Goal: Task Accomplishment & Management: Use online tool/utility

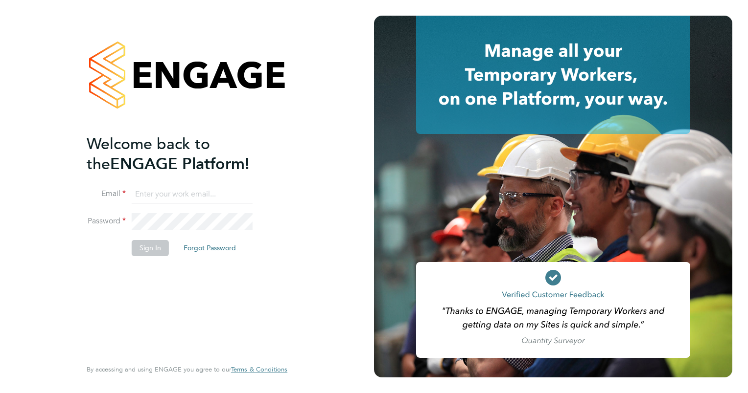
type input "sharon.edwards@kuka.com"
click at [150, 248] on button "Sign In" at bounding box center [150, 248] width 37 height 16
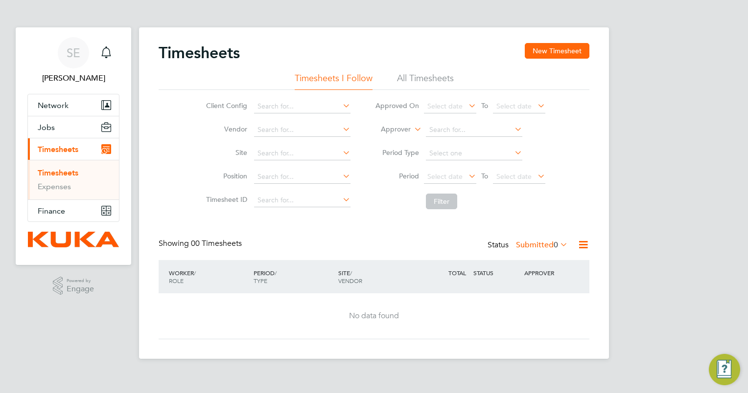
click at [93, 173] on li "Timesheets" at bounding box center [74, 175] width 73 height 14
click at [51, 209] on span "Finance" at bounding box center [51, 210] width 27 height 9
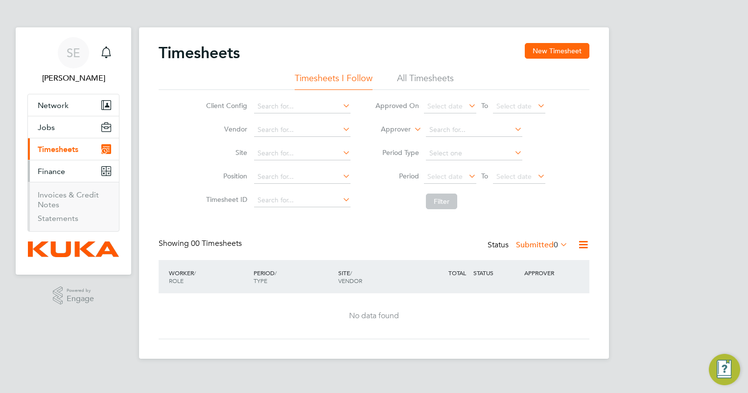
click at [98, 197] on li "Invoices & Credit Notes" at bounding box center [74, 201] width 73 height 23
click at [89, 198] on link "Invoices & Credit Notes" at bounding box center [68, 199] width 61 height 19
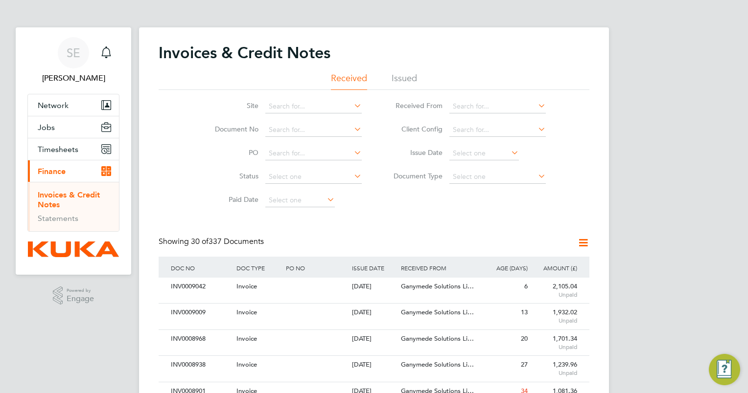
click at [536, 106] on icon at bounding box center [536, 106] width 0 height 14
click at [536, 128] on icon at bounding box center [536, 129] width 0 height 14
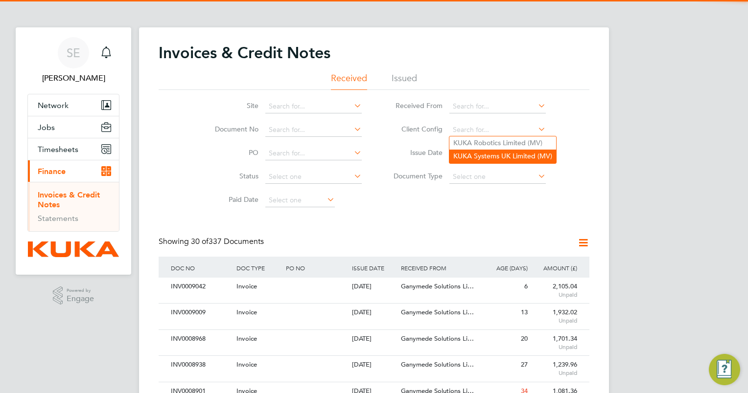
click at [511, 155] on li "KUKA Systems UK Limited (MV)" at bounding box center [502, 156] width 107 height 13
type input "KUKA Systems UK Limited (MV)"
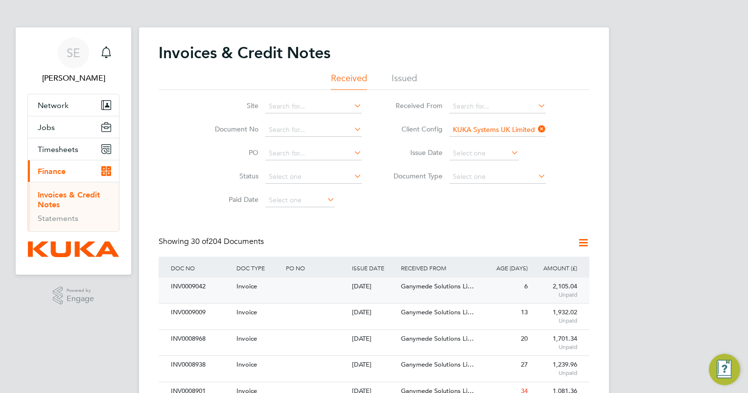
click at [201, 286] on div "INV0009042" at bounding box center [201, 287] width 66 height 18
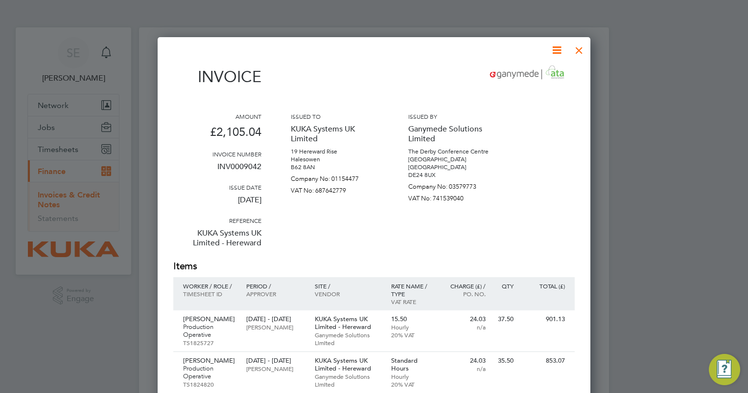
click at [580, 47] on div at bounding box center [579, 48] width 18 height 18
